Goal: Information Seeking & Learning: Compare options

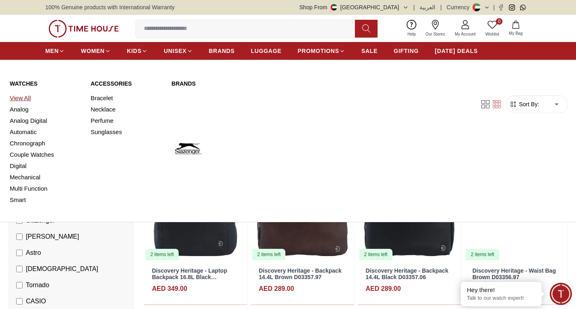
click at [30, 97] on link "View All" at bounding box center [45, 98] width 71 height 11
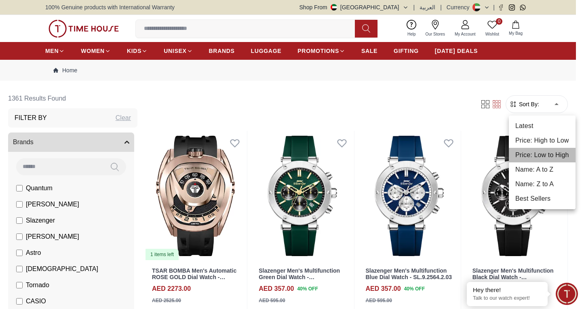
click at [542, 157] on li "Price: Low to High" at bounding box center [542, 155] width 67 height 15
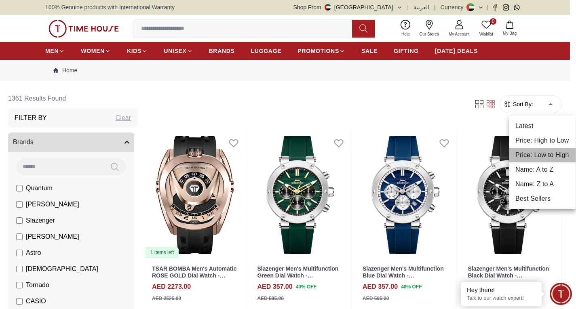
type input "*"
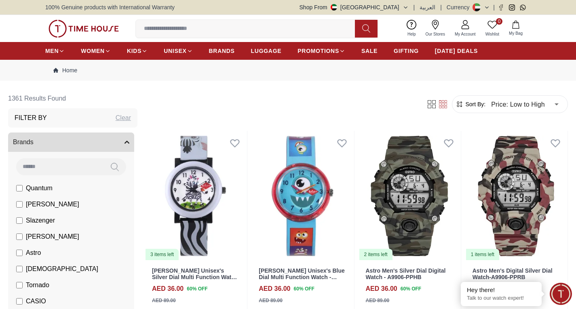
click at [443, 103] on icon at bounding box center [443, 104] width 8 height 8
click at [428, 104] on icon at bounding box center [432, 104] width 8 height 8
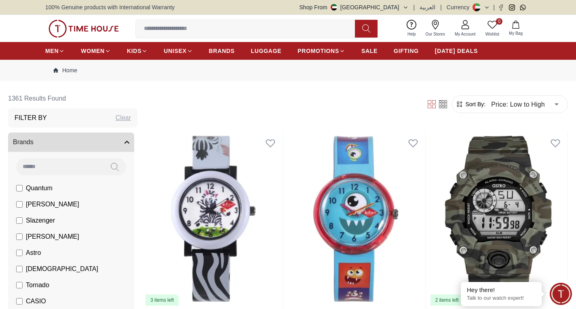
click at [428, 104] on icon at bounding box center [432, 104] width 8 height 8
click at [442, 101] on icon at bounding box center [443, 104] width 8 height 8
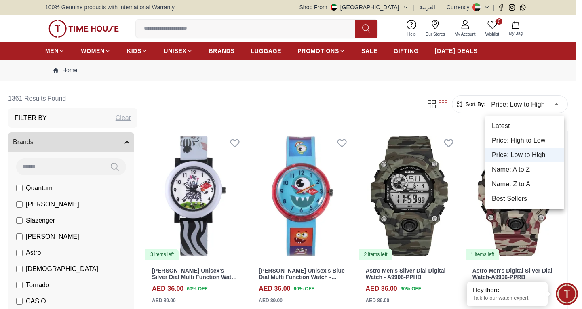
click at [374, 113] on div at bounding box center [291, 154] width 582 height 309
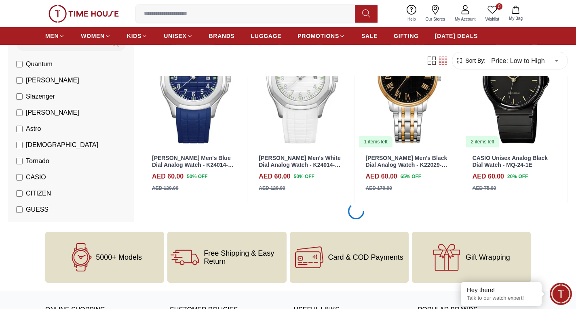
scroll to position [889, 0]
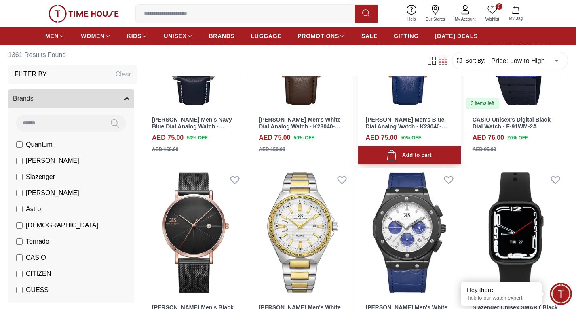
scroll to position [2061, 0]
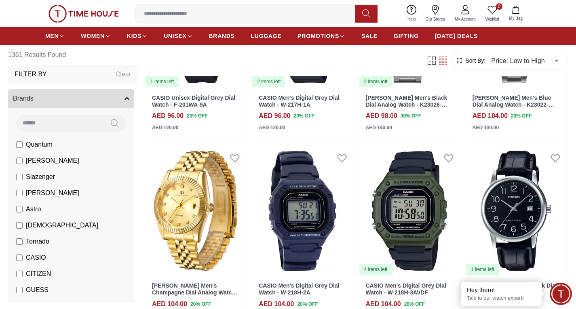
scroll to position [3476, 0]
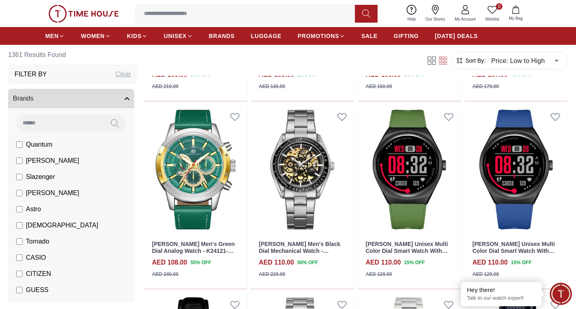
scroll to position [4163, 0]
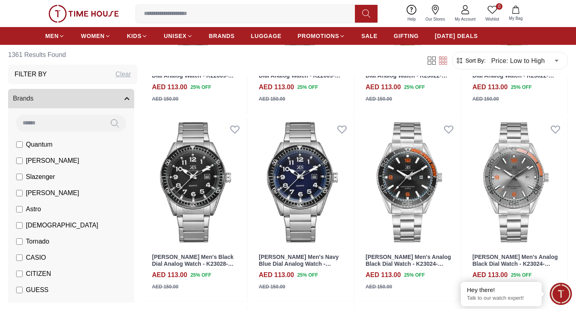
scroll to position [4891, 0]
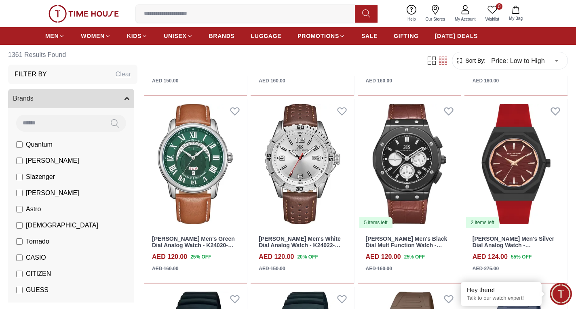
scroll to position [6265, 0]
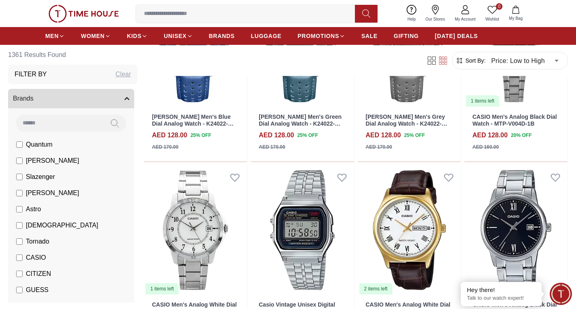
scroll to position [7397, 0]
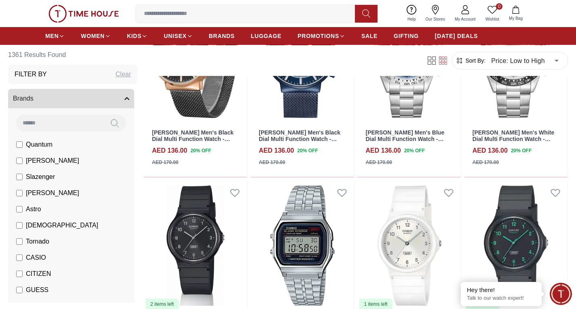
scroll to position [7760, 0]
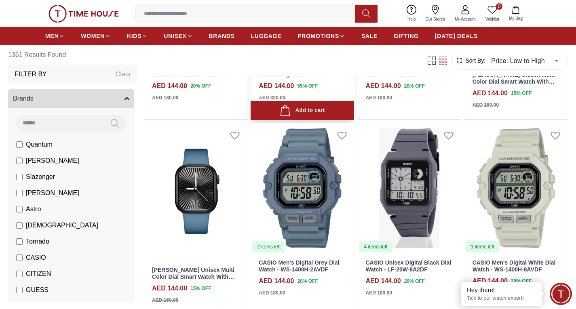
scroll to position [9054, 0]
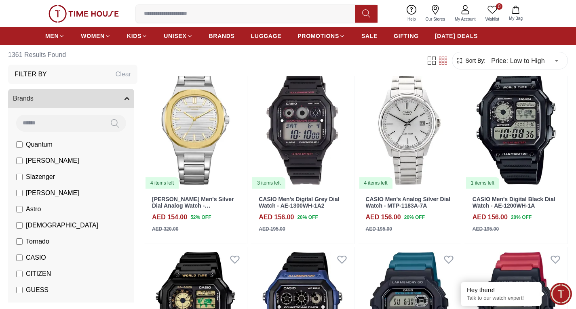
scroll to position [10064, 0]
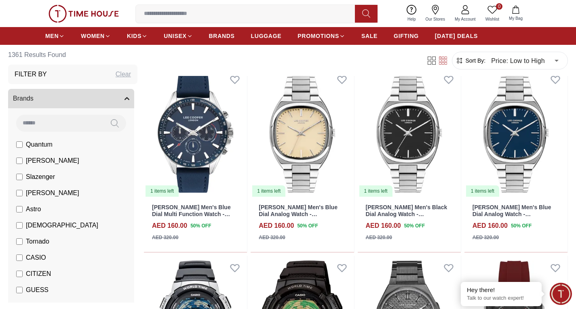
scroll to position [10630, 0]
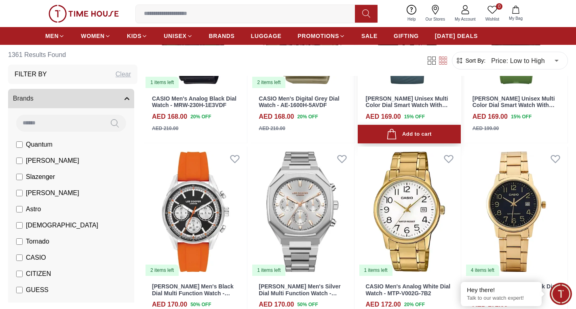
scroll to position [12166, 0]
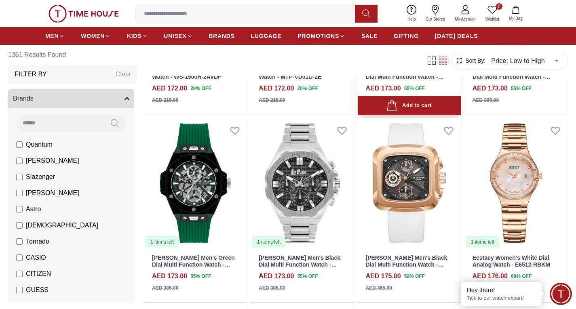
scroll to position [12692, 0]
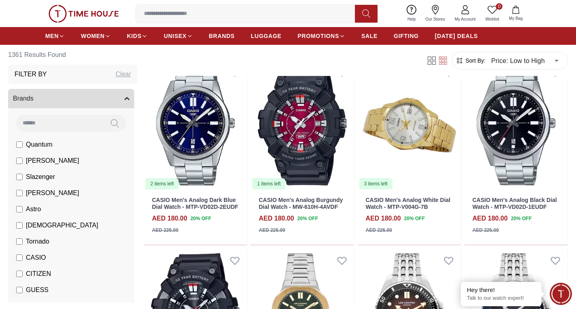
scroll to position [13945, 0]
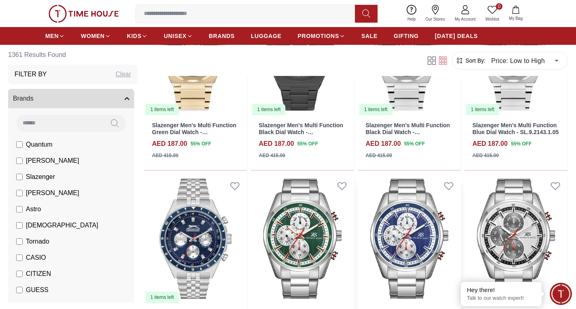
scroll to position [14753, 0]
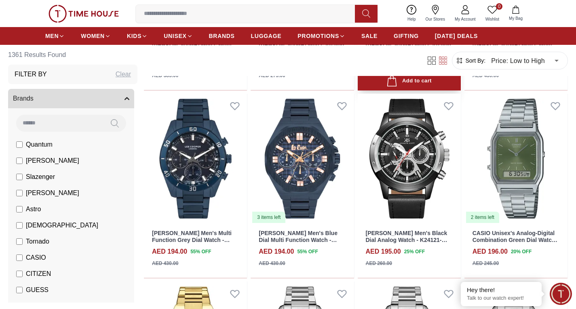
scroll to position [15683, 0]
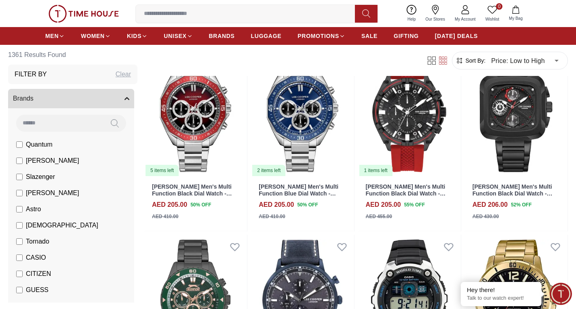
scroll to position [16774, 0]
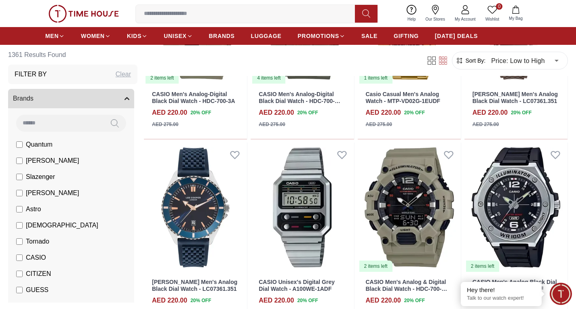
scroll to position [18755, 0]
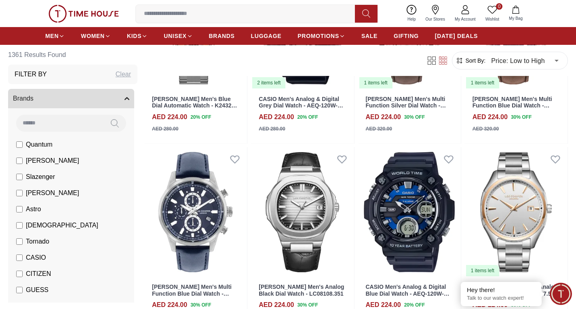
scroll to position [19725, 0]
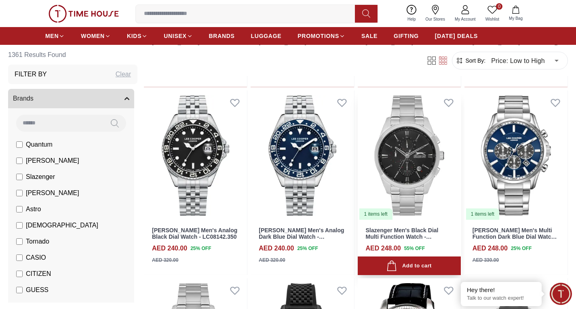
scroll to position [20897, 0]
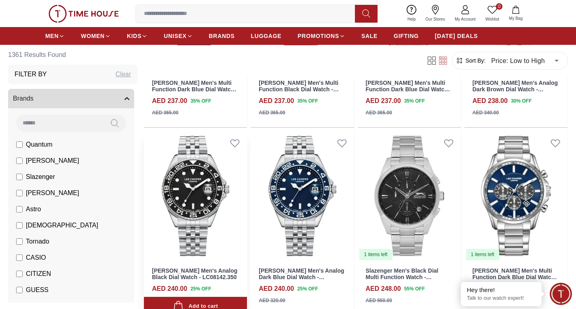
drag, startPoint x: 306, startPoint y: 200, endPoint x: 191, endPoint y: 207, distance: 115.0
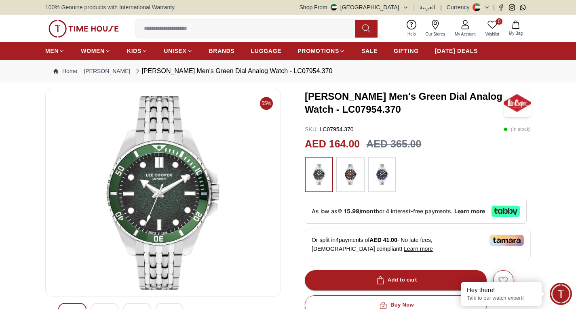
scroll to position [81, 0]
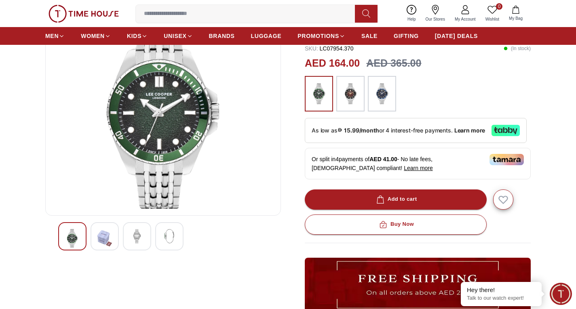
click at [136, 238] on img at bounding box center [137, 236] width 15 height 15
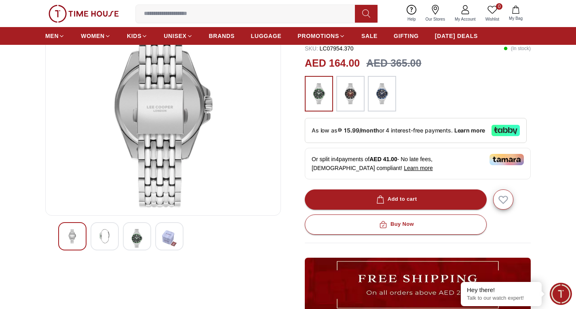
click at [113, 242] on div at bounding box center [105, 236] width 28 height 28
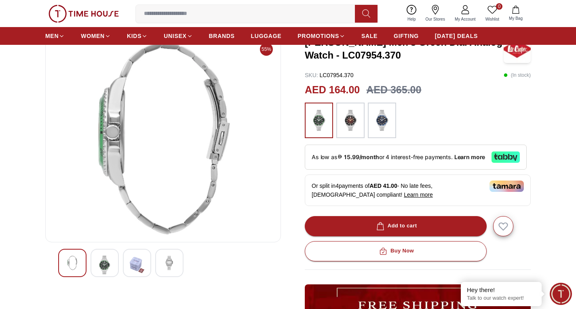
scroll to position [40, 0]
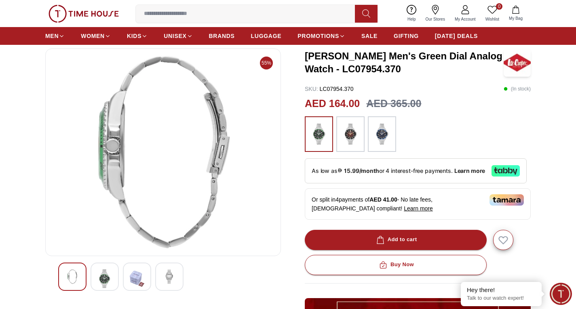
click at [384, 127] on img at bounding box center [382, 133] width 20 height 27
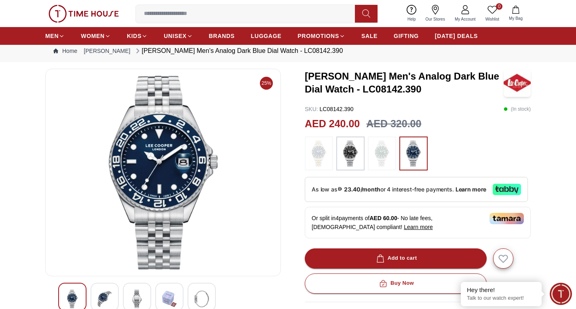
scroll to position [40, 0]
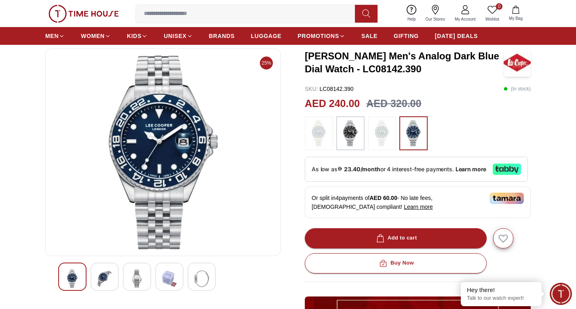
click at [353, 131] on img at bounding box center [350, 133] width 20 height 26
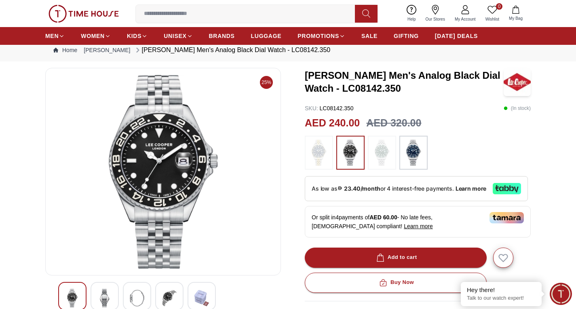
scroll to position [40, 0]
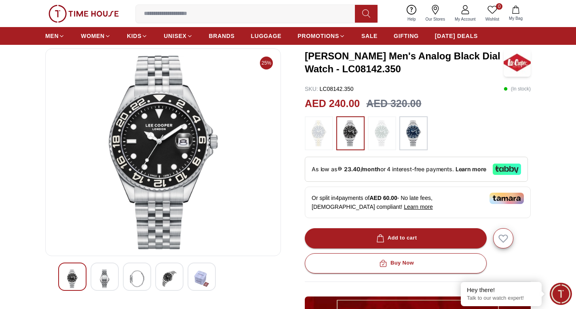
click at [104, 276] on img at bounding box center [104, 279] width 15 height 19
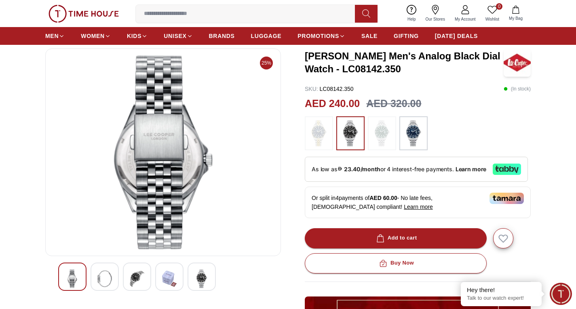
click at [141, 275] on img at bounding box center [137, 279] width 15 height 19
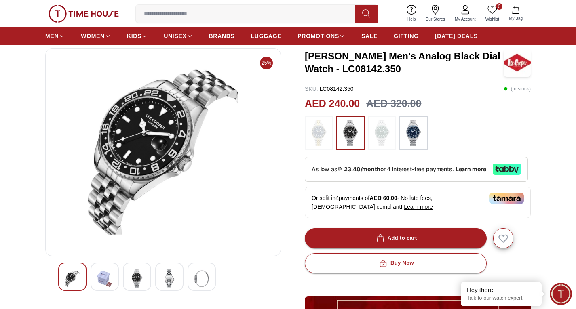
click at [168, 275] on img at bounding box center [169, 279] width 15 height 19
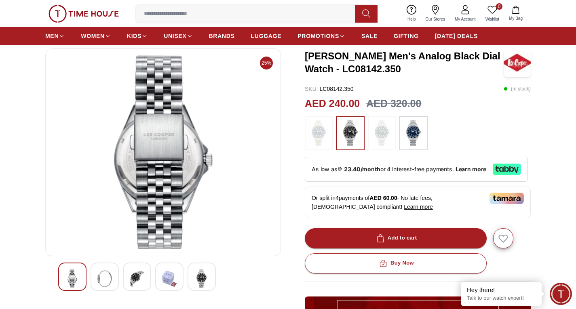
click at [193, 277] on div at bounding box center [202, 277] width 28 height 28
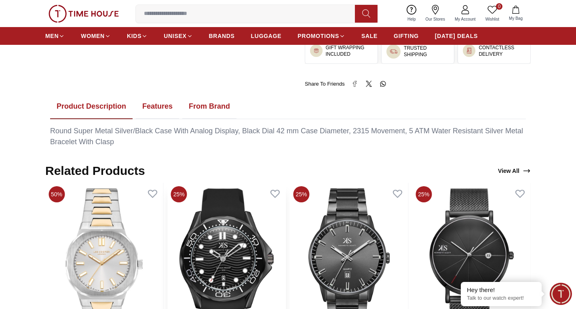
scroll to position [404, 0]
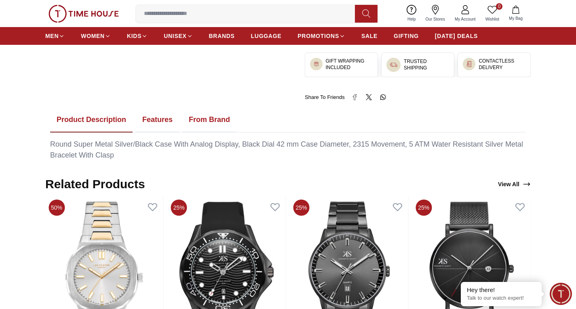
click at [198, 123] on button "From Brand" at bounding box center [209, 120] width 54 height 25
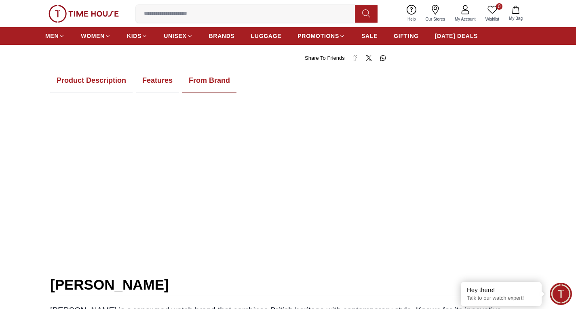
scroll to position [445, 0]
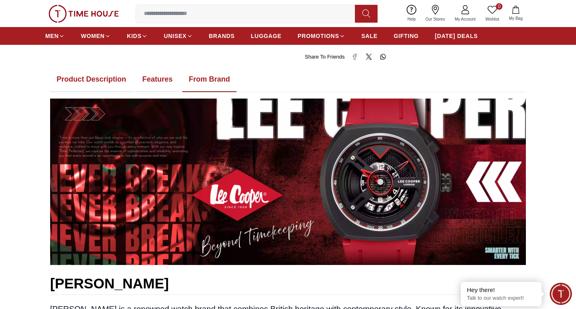
click at [158, 82] on button "Features" at bounding box center [157, 79] width 43 height 25
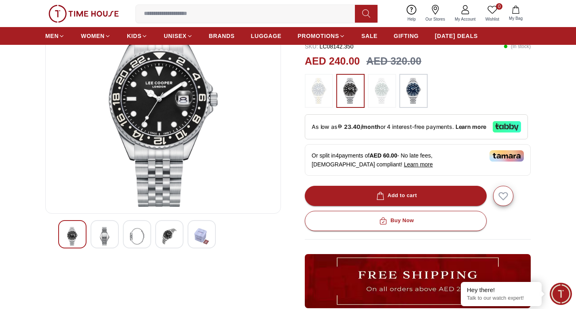
scroll to position [81, 0]
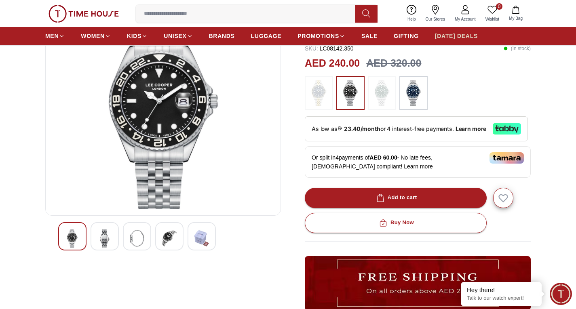
click at [453, 39] on span "[DATE] DEALS" at bounding box center [456, 36] width 43 height 8
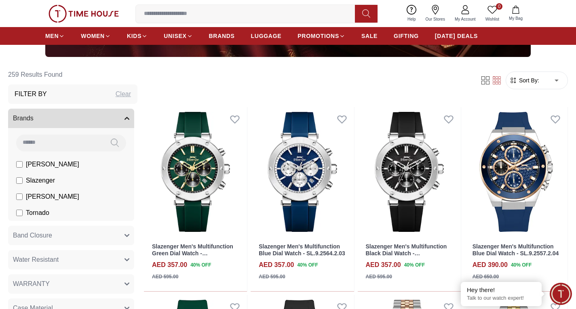
scroll to position [243, 0]
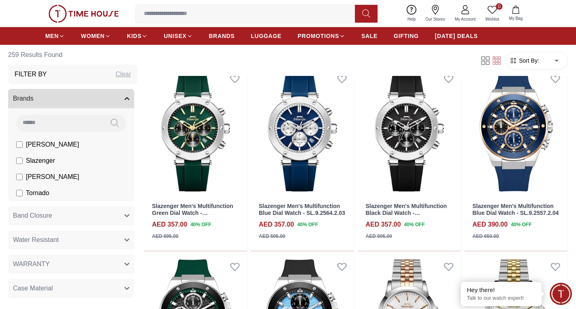
click at [53, 146] on span "[PERSON_NAME]" at bounding box center [52, 145] width 53 height 10
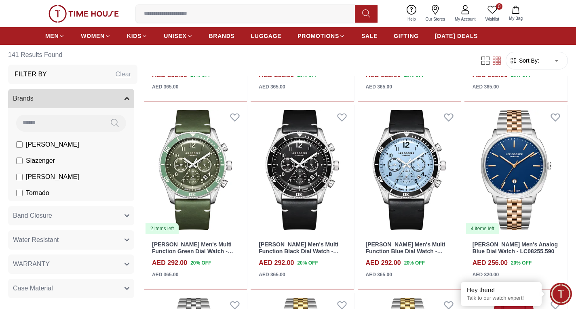
scroll to position [849, 0]
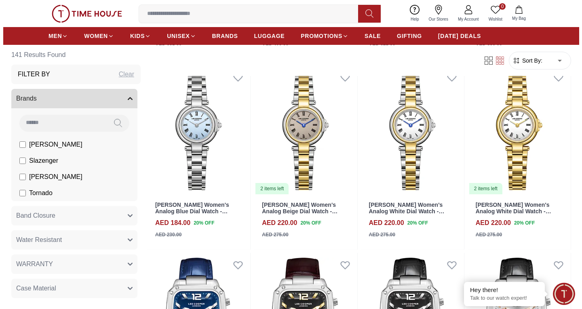
scroll to position [2587, 0]
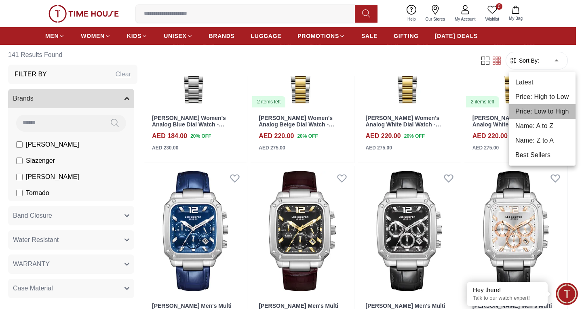
click at [544, 112] on li "Price: Low to High" at bounding box center [542, 111] width 67 height 15
type input "*"
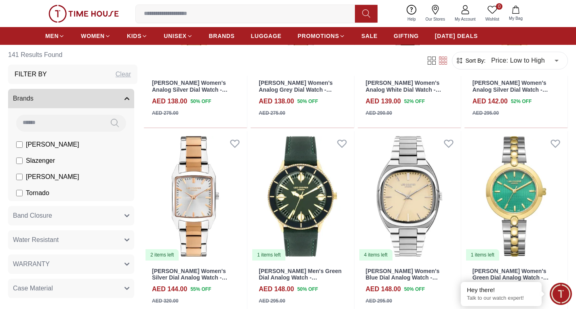
scroll to position [1132, 0]
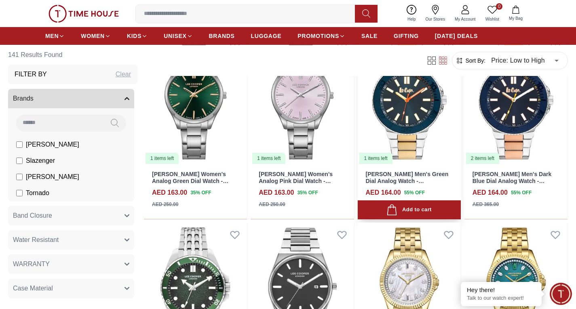
scroll to position [1859, 0]
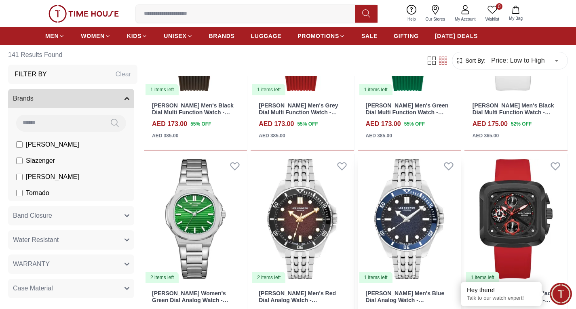
scroll to position [2304, 0]
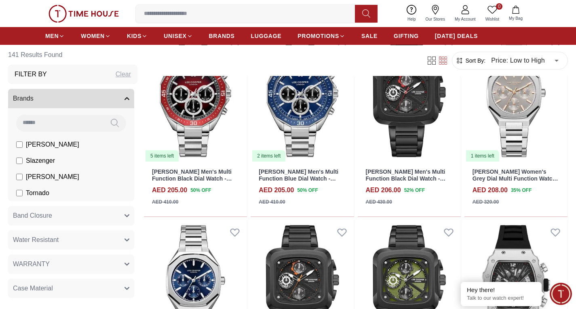
scroll to position [3476, 0]
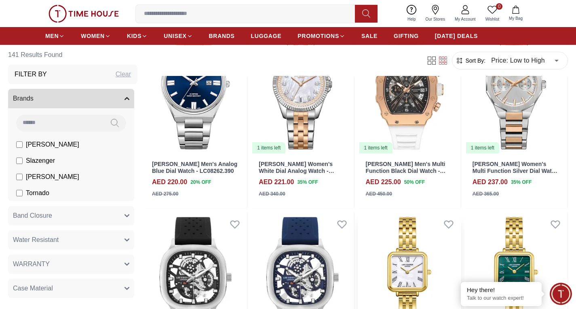
scroll to position [4325, 0]
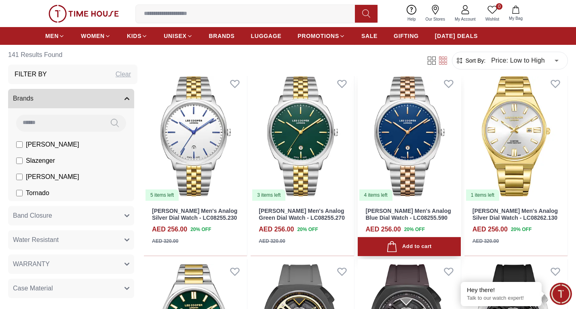
scroll to position [4769, 0]
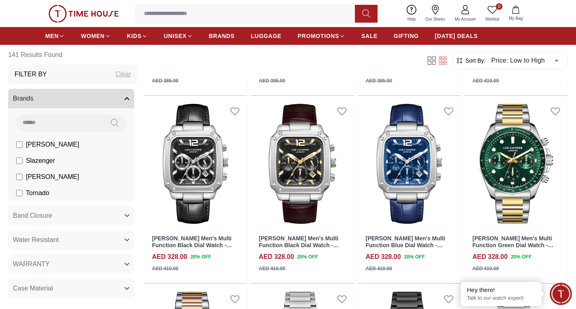
scroll to position [6507, 0]
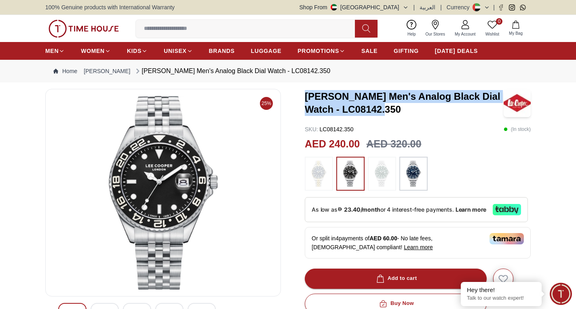
drag, startPoint x: 401, startPoint y: 110, endPoint x: 298, endPoint y: 101, distance: 103.4
click at [297, 101] on div "25% [PERSON_NAME] Men's Analog Black Dial Watch - LC08142.350 SKU : LC08142.350…" at bounding box center [287, 297] width 485 height 416
copy h3 "[PERSON_NAME] Men's Analog Black Dial Watch - LC08142.350"
click at [324, 179] on img at bounding box center [319, 174] width 20 height 26
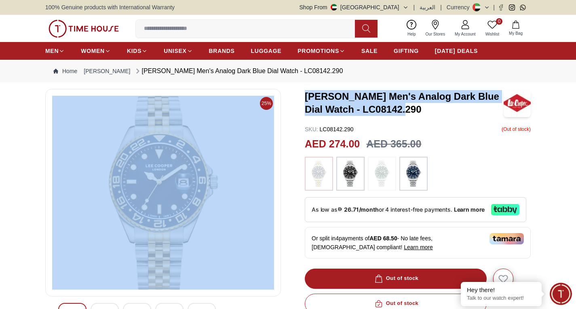
drag, startPoint x: 401, startPoint y: 108, endPoint x: 283, endPoint y: 105, distance: 118.1
click at [283, 105] on div "25% [PERSON_NAME] Men's Analog Dark Blue Dial Watch - LC08142.290 SKU : LC08142…" at bounding box center [287, 297] width 485 height 416
copy div "[PERSON_NAME] Men's Analog Dark Blue Dial Watch - LC08142.290"
